Goal: Task Accomplishment & Management: Use online tool/utility

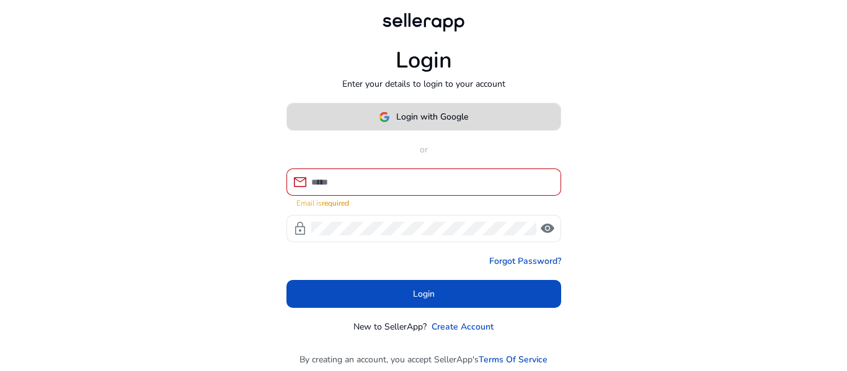
click at [447, 110] on span at bounding box center [423, 117] width 273 height 30
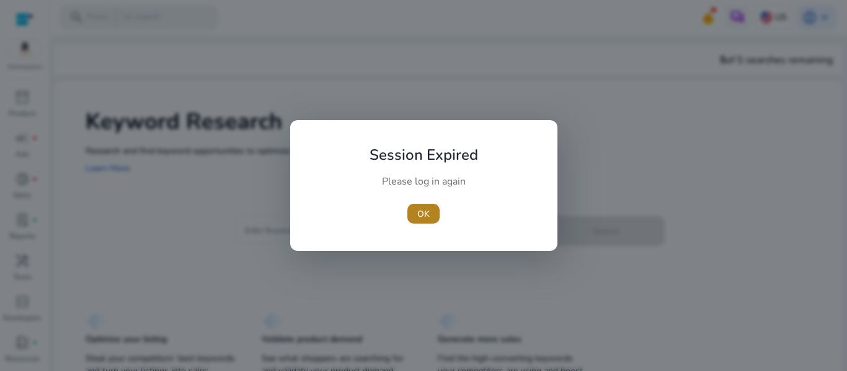
click at [415, 205] on span "button" at bounding box center [423, 214] width 32 height 30
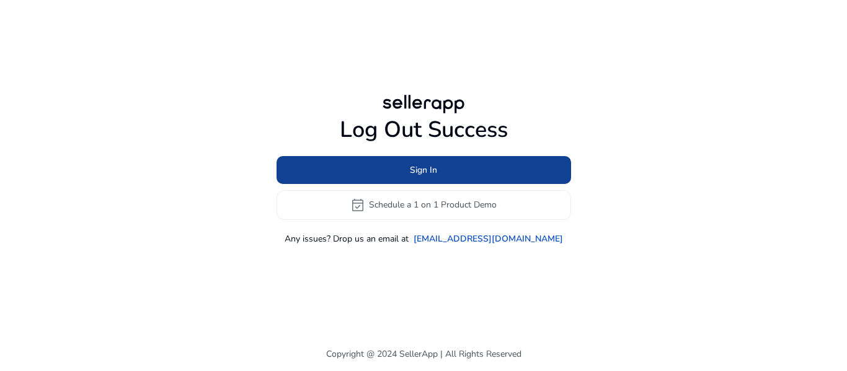
click at [471, 166] on span at bounding box center [424, 170] width 295 height 30
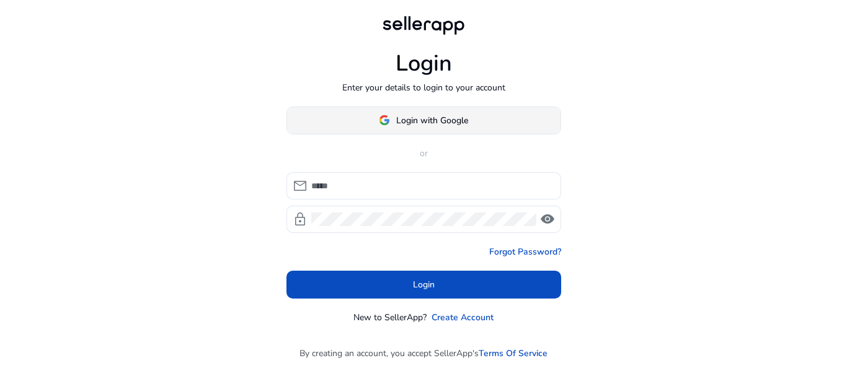
click at [476, 120] on span at bounding box center [423, 120] width 273 height 30
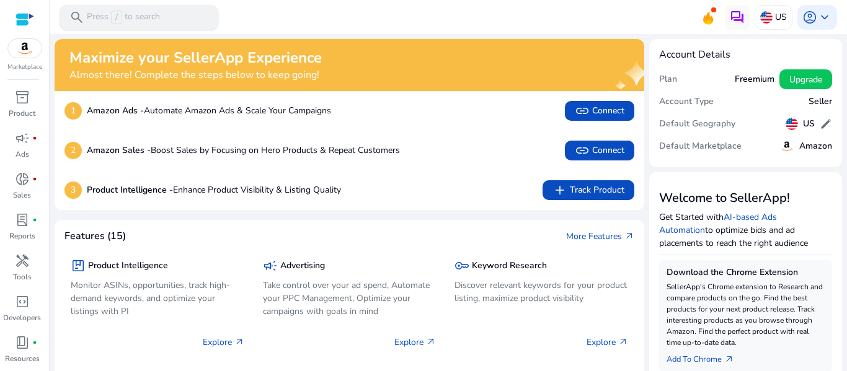
click at [171, 16] on div "search Press / to search" at bounding box center [139, 17] width 159 height 25
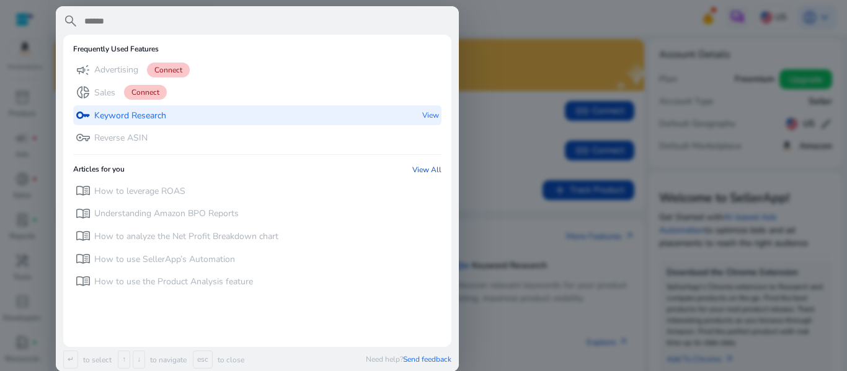
click at [197, 118] on div "key Keyword Research View" at bounding box center [257, 115] width 368 height 20
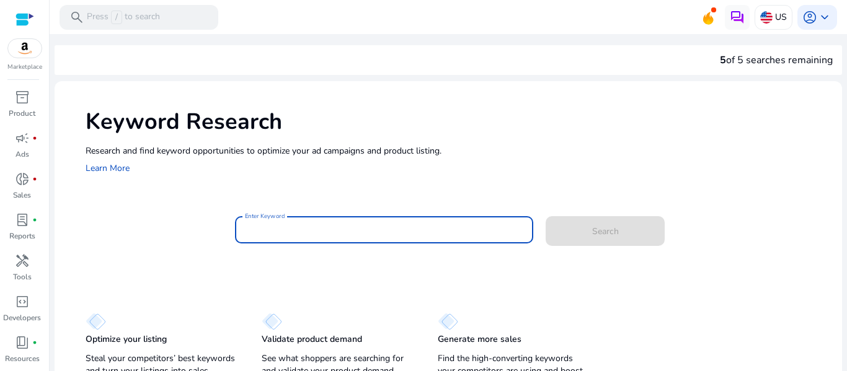
click at [301, 228] on input "Enter Keyword" at bounding box center [384, 230] width 279 height 14
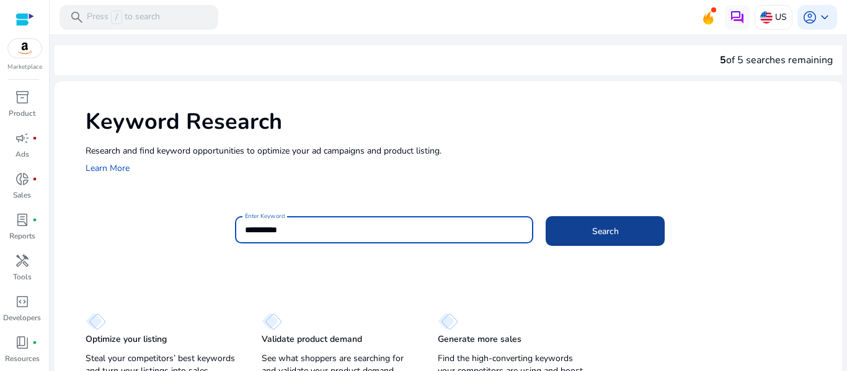
type input "**********"
click at [637, 237] on span at bounding box center [605, 231] width 119 height 30
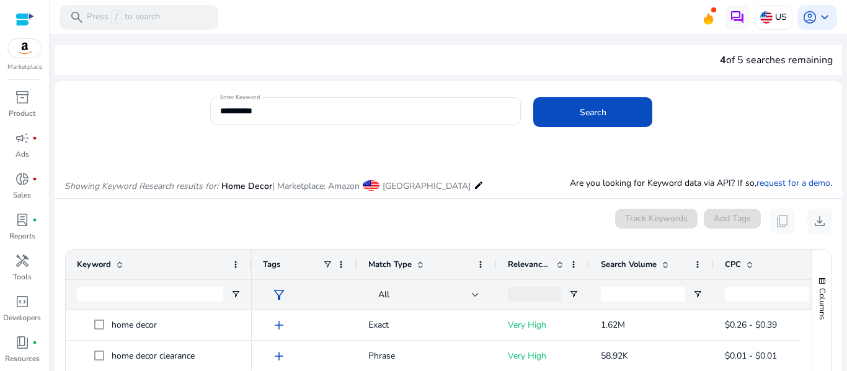
scroll to position [148, 0]
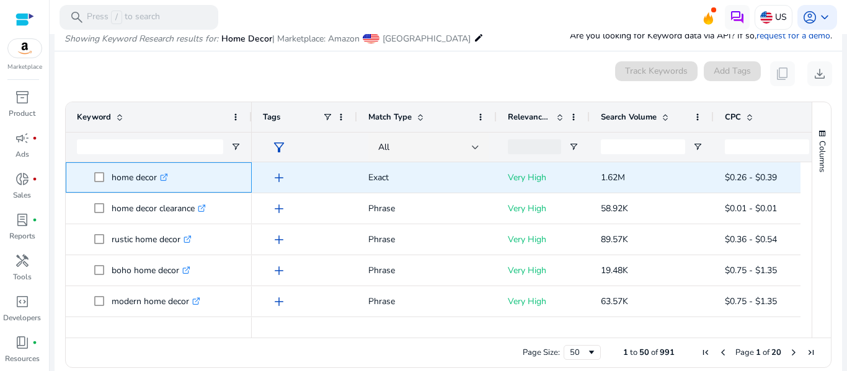
click at [165, 175] on icon at bounding box center [164, 178] width 6 height 6
